Goal: Navigation & Orientation: Find specific page/section

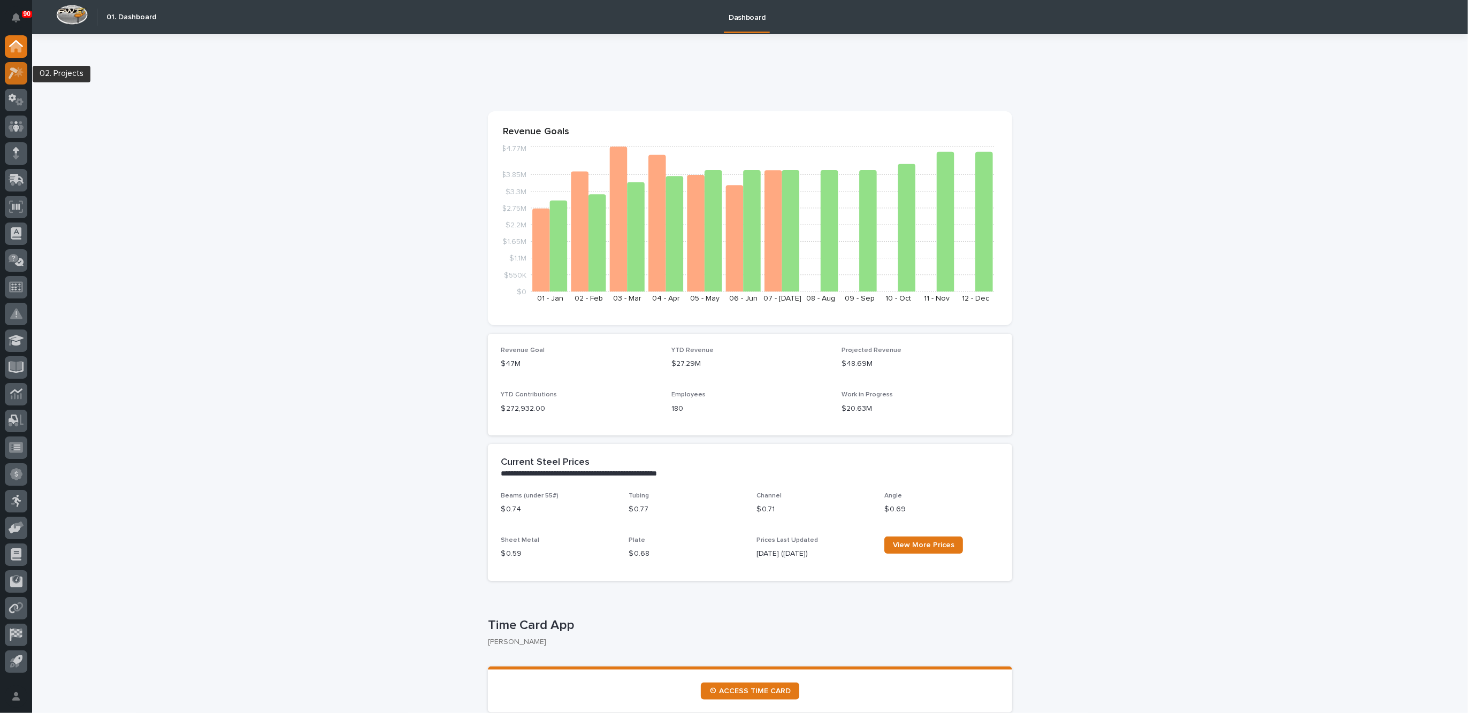
click at [21, 70] on icon at bounding box center [17, 73] width 16 height 12
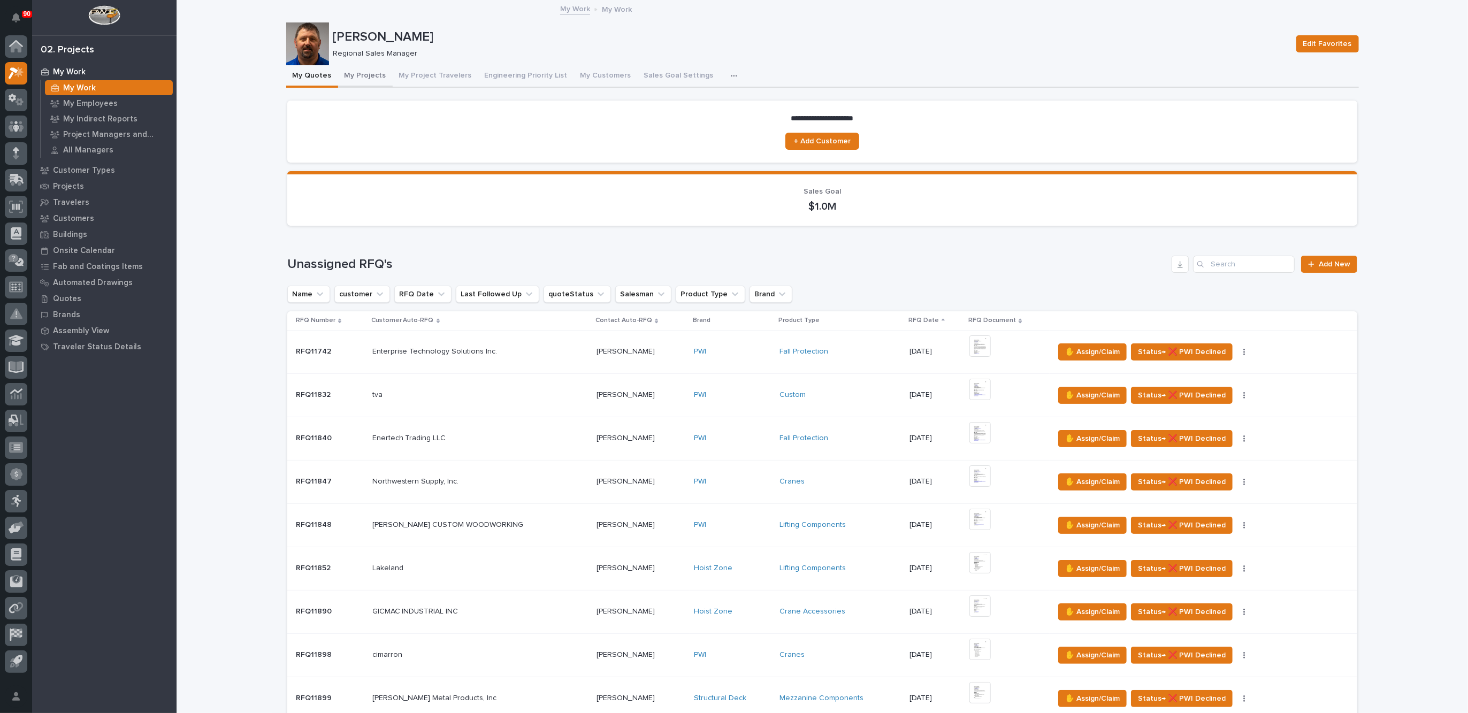
click at [364, 76] on button "My Projects" at bounding box center [365, 76] width 55 height 22
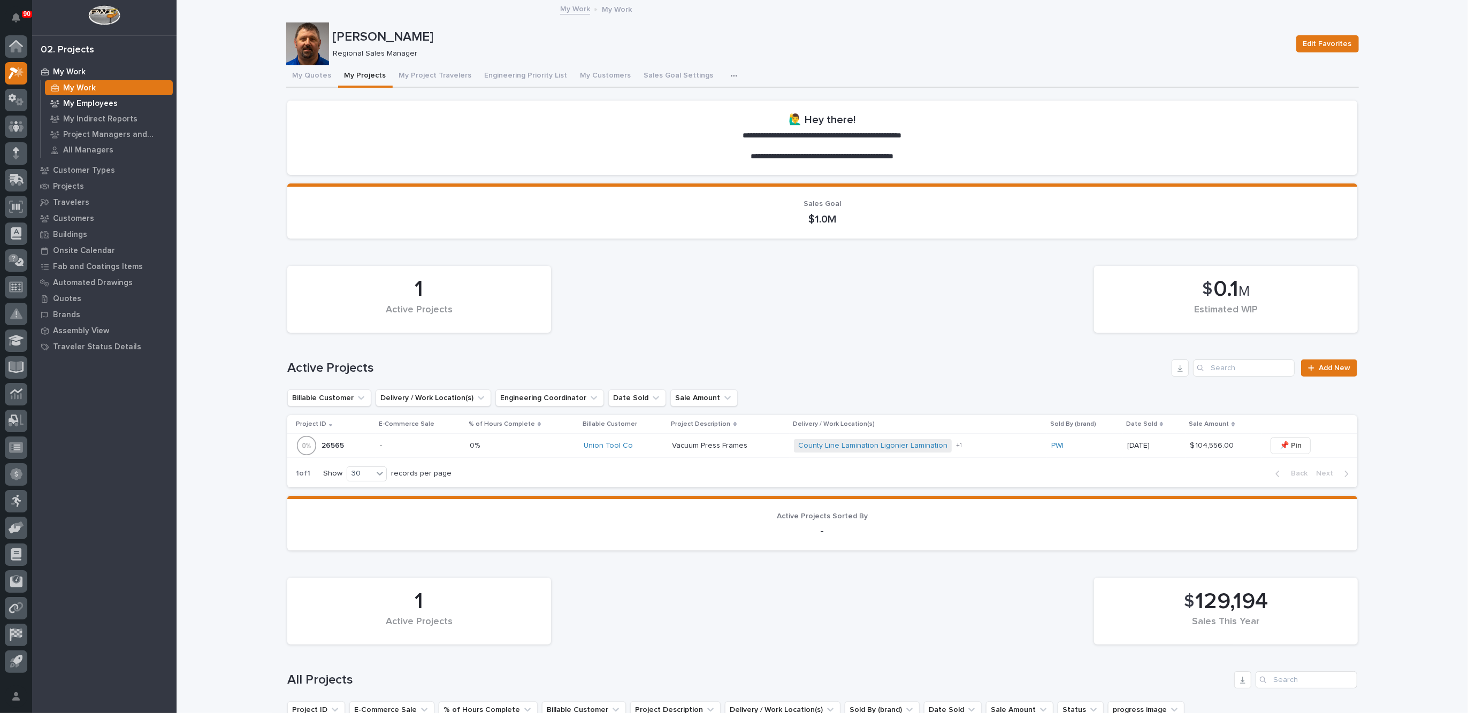
click at [86, 99] on p "My Employees" at bounding box center [90, 104] width 55 height 10
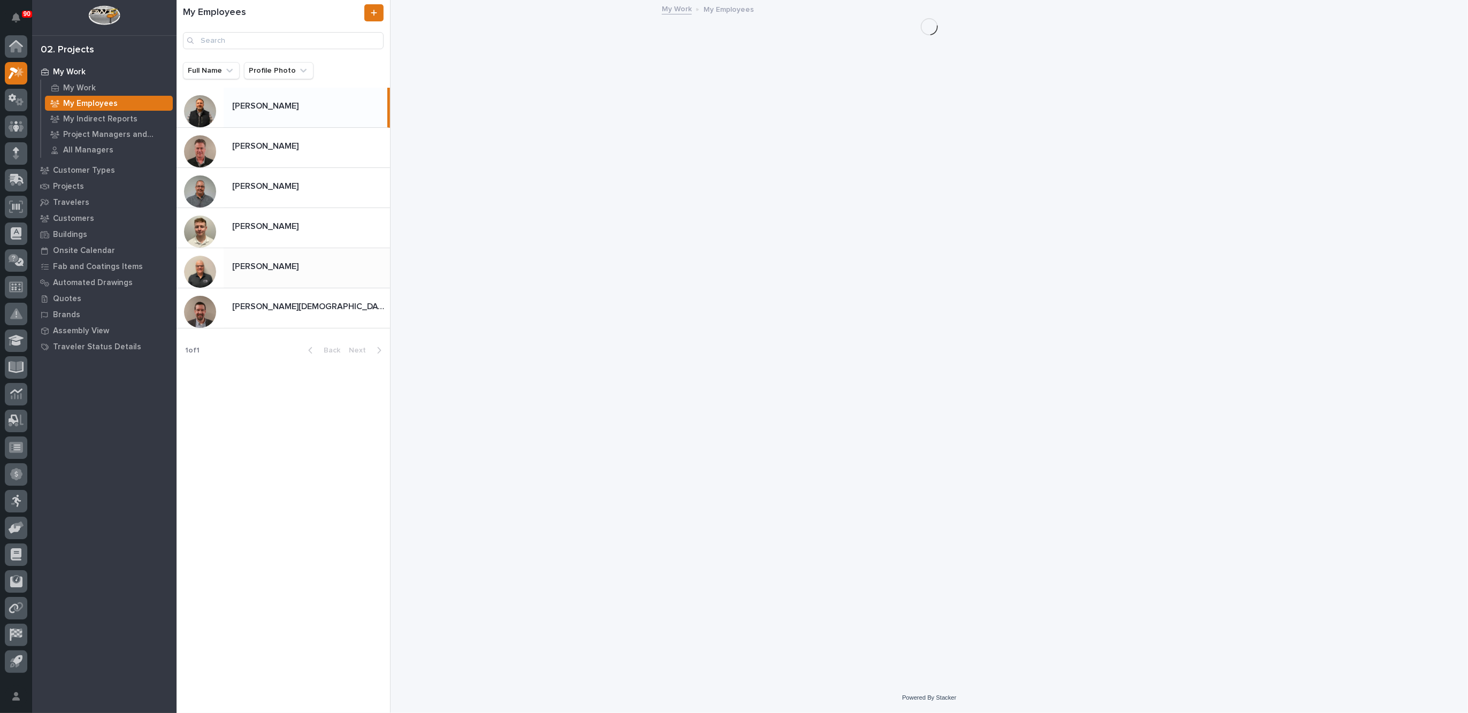
click at [274, 271] on p at bounding box center [309, 267] width 154 height 10
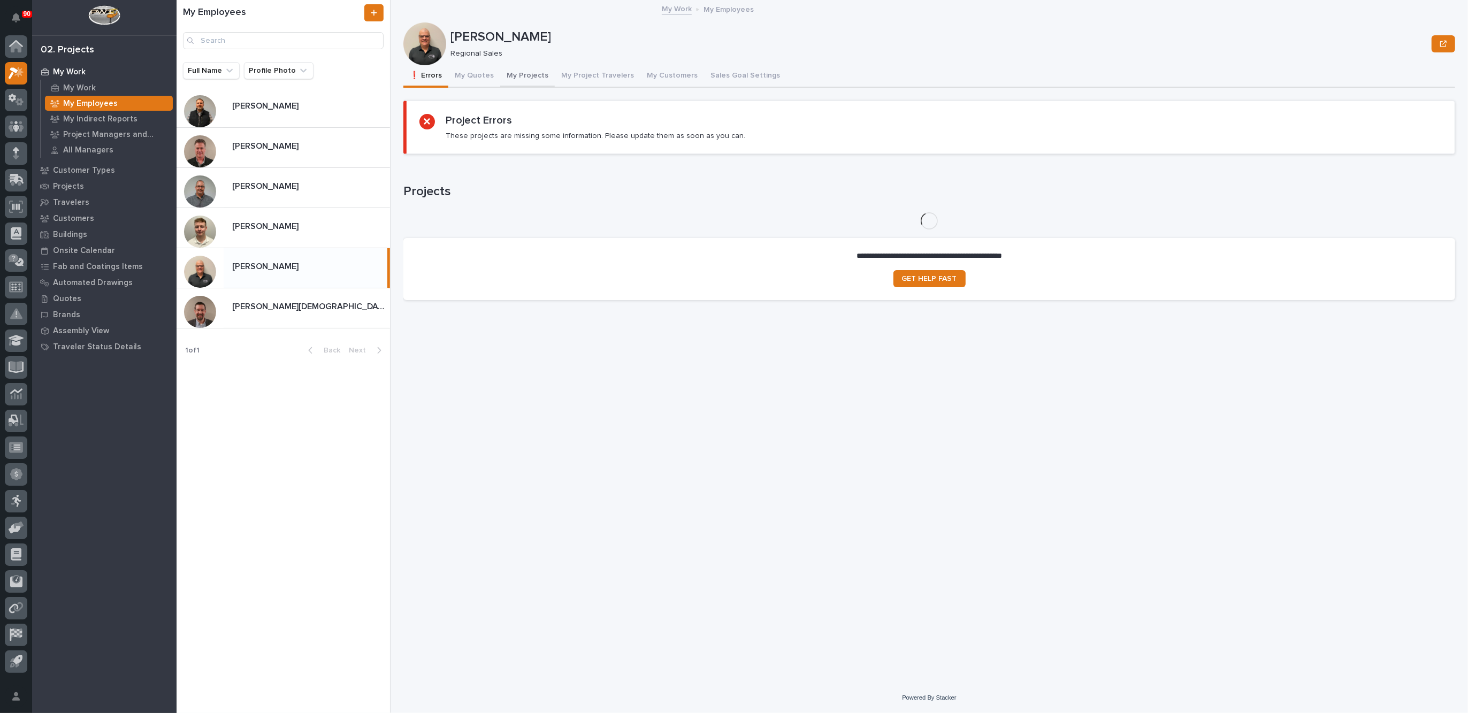
click at [523, 74] on button "My Projects" at bounding box center [527, 76] width 55 height 22
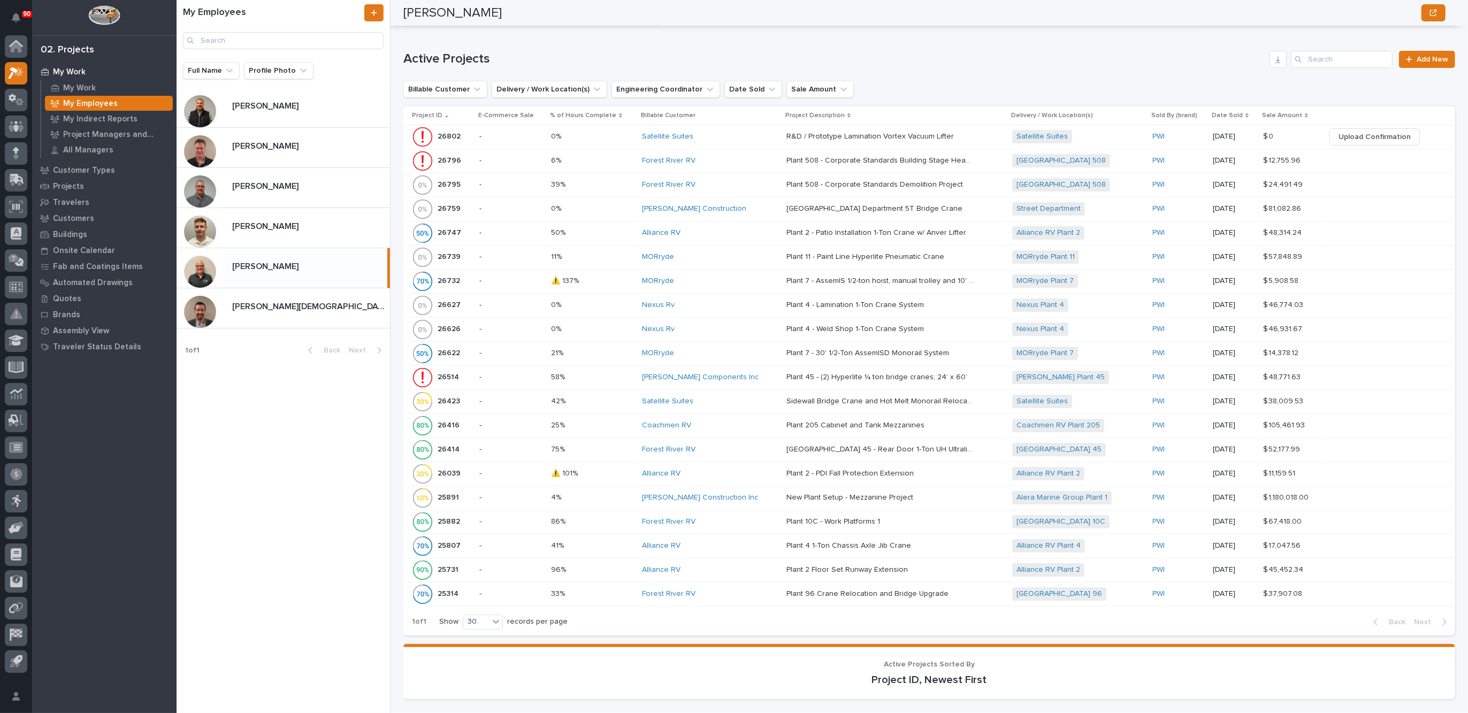
scroll to position [535, 0]
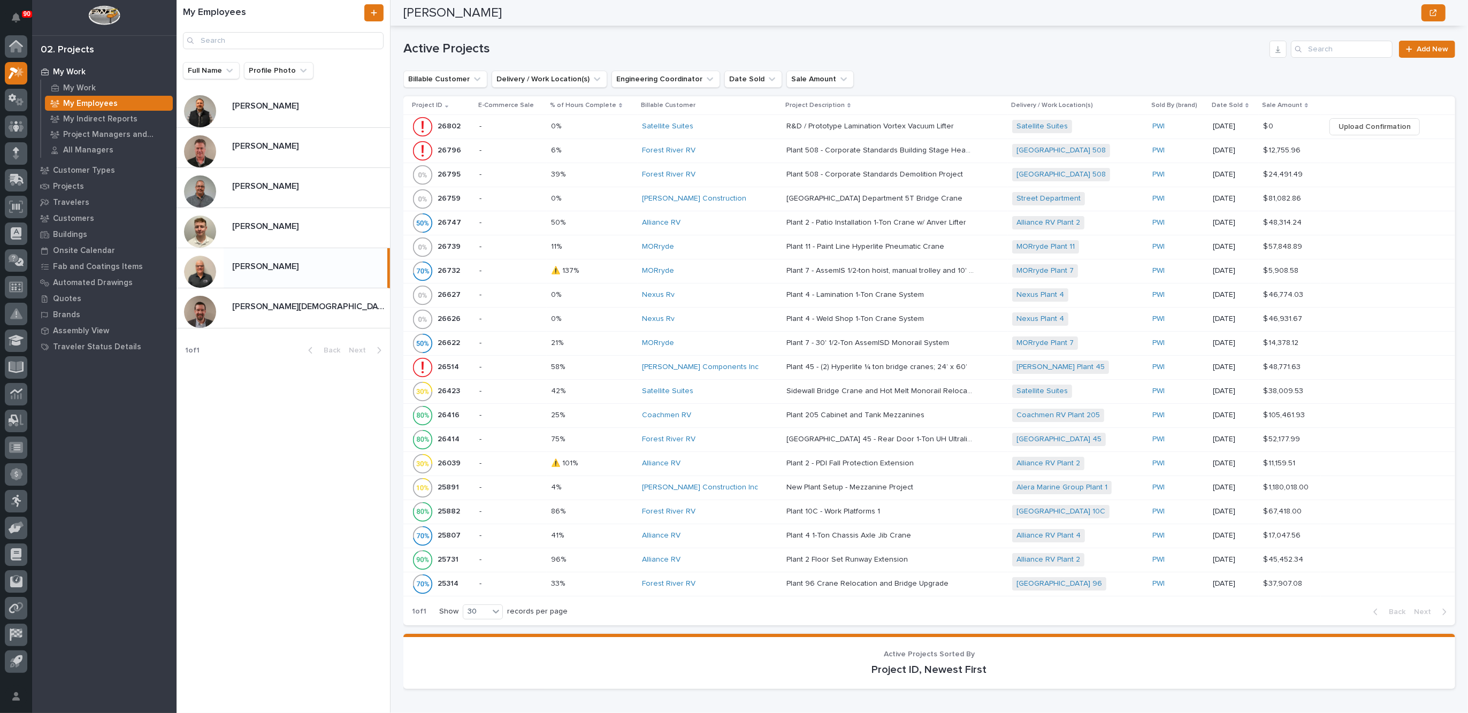
click at [608, 411] on p at bounding box center [592, 415] width 82 height 9
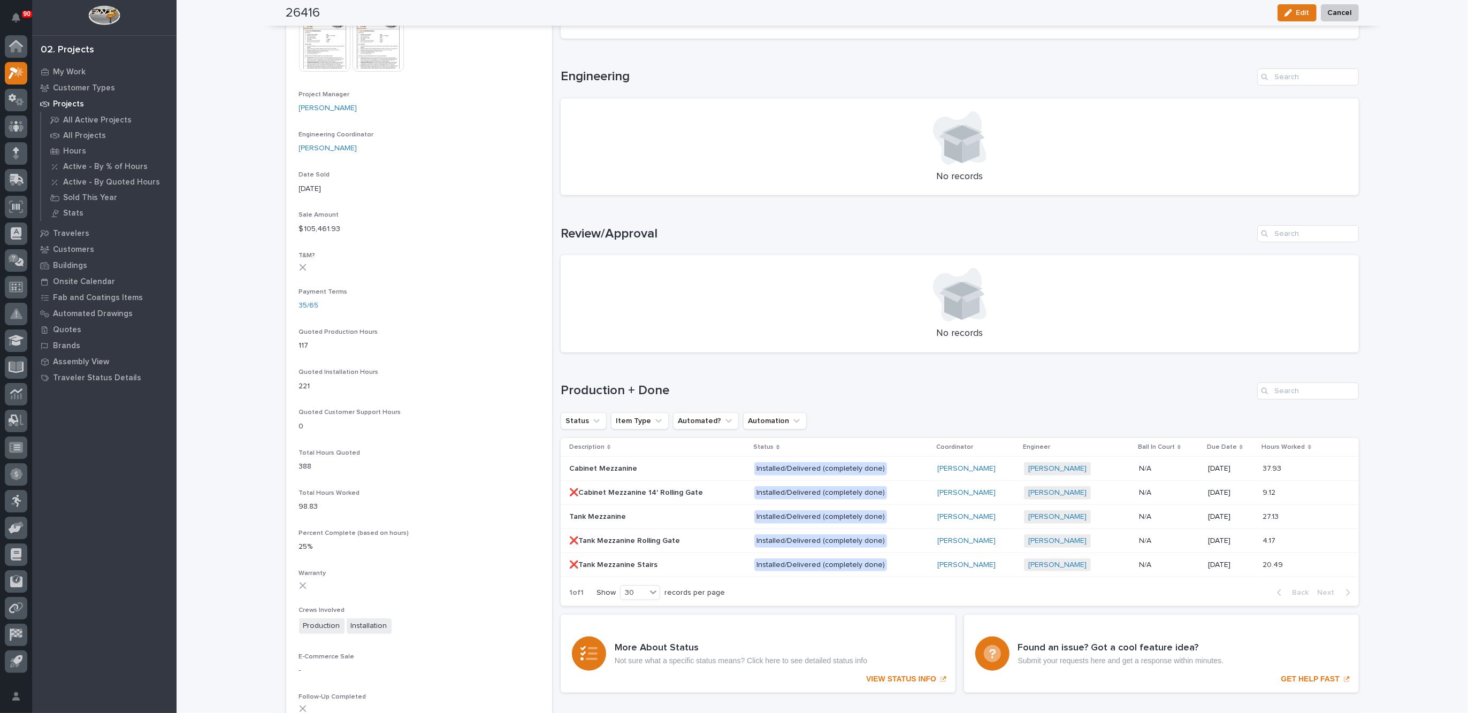
scroll to position [535, 0]
